Goal: Find contact information: Obtain details needed to contact an individual or organization

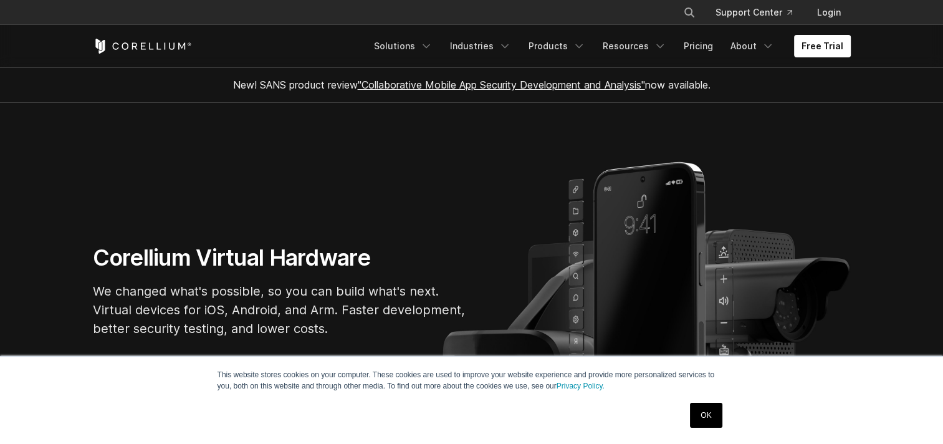
click at [708, 415] on link "OK" at bounding box center [706, 415] width 32 height 25
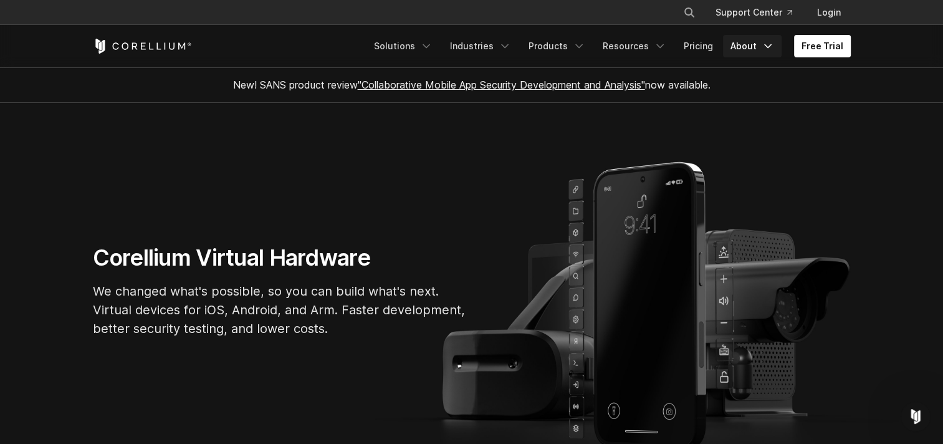
click at [750, 49] on link "About" at bounding box center [752, 46] width 59 height 22
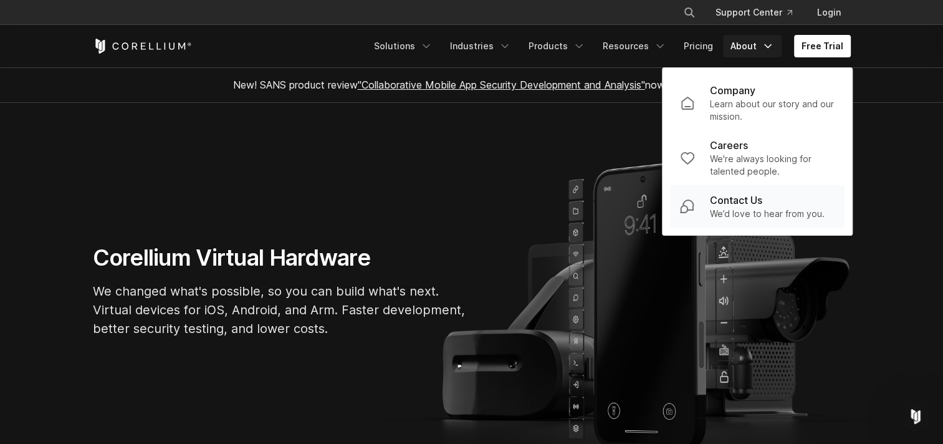
click at [743, 214] on p "We’d love to hear from you." at bounding box center [767, 214] width 115 height 12
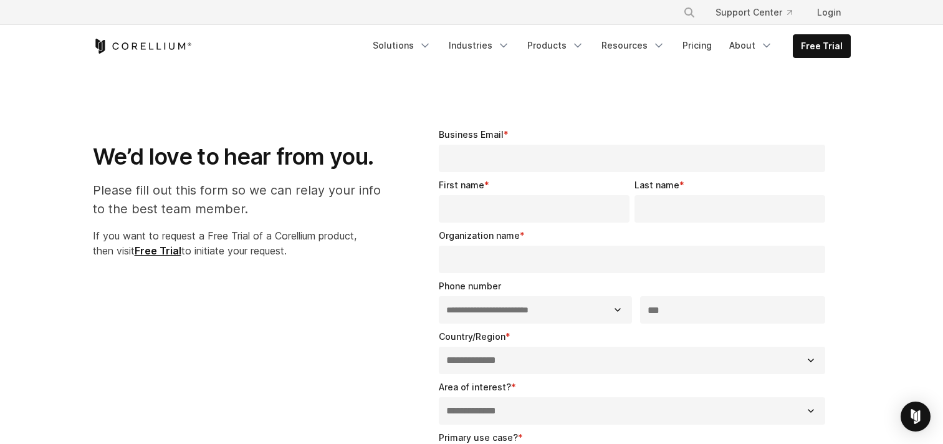
select select "**"
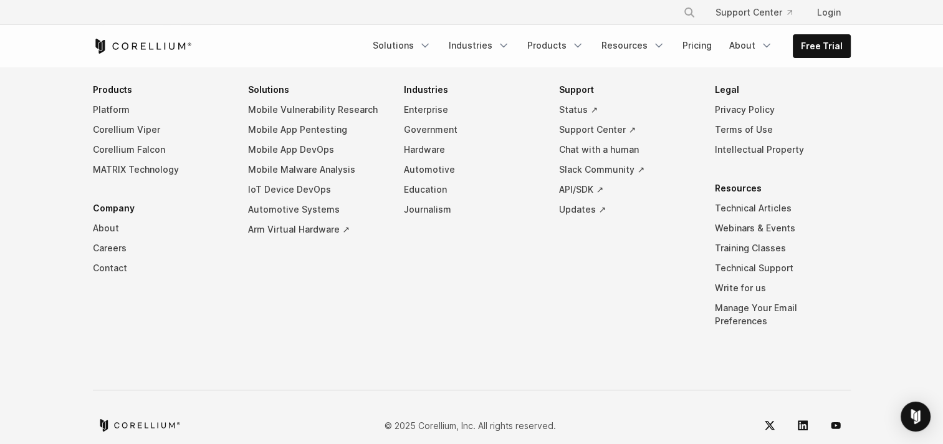
scroll to position [999, 0]
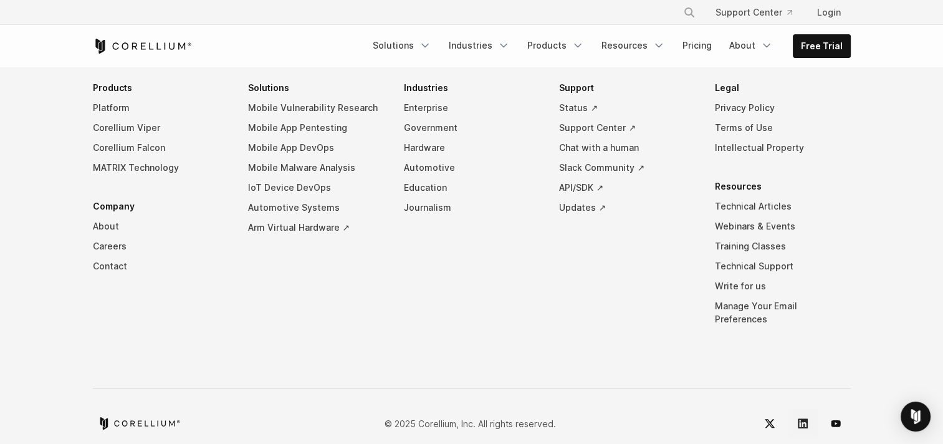
click at [805, 418] on icon "LinkedIn" at bounding box center [803, 423] width 10 height 10
